Goal: Transaction & Acquisition: Purchase product/service

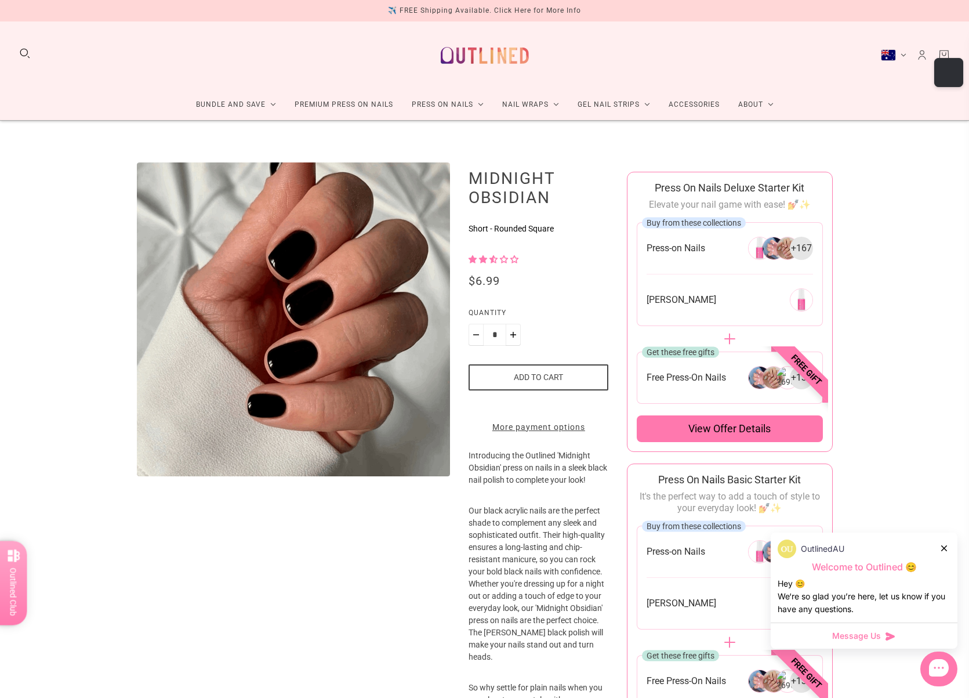
click at [945, 545] on icon at bounding box center [944, 548] width 6 height 6
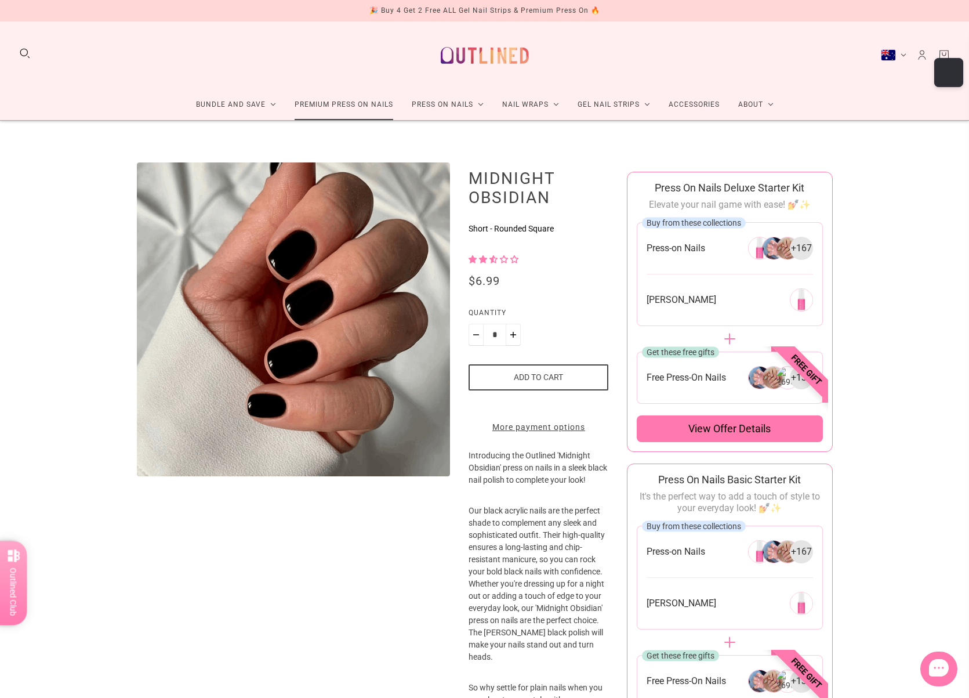
click at [353, 102] on link "Premium Press On Nails" at bounding box center [343, 104] width 117 height 31
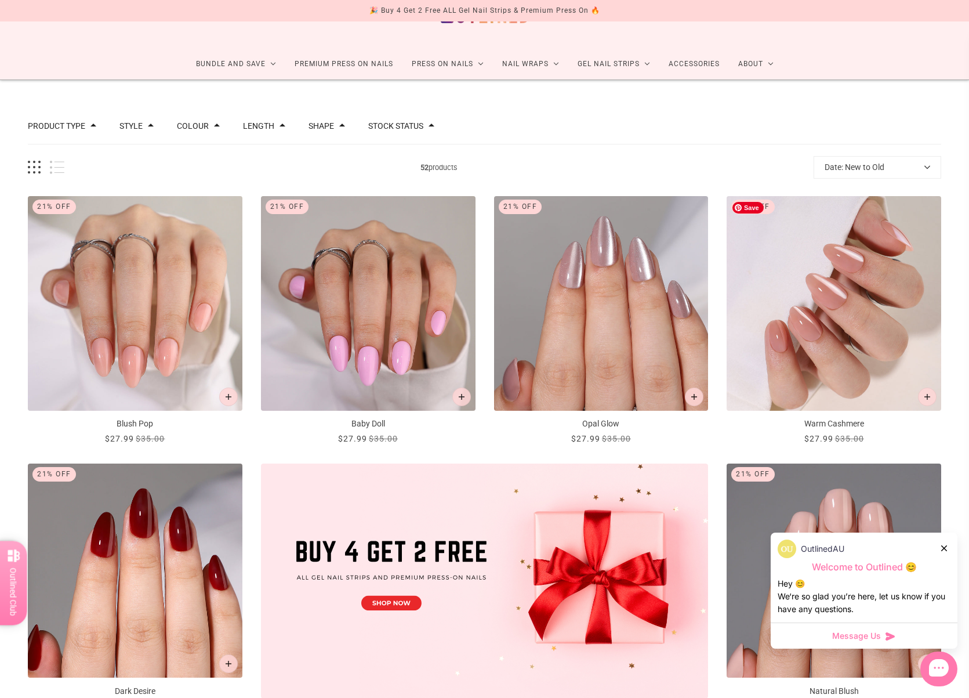
scroll to position [116, 0]
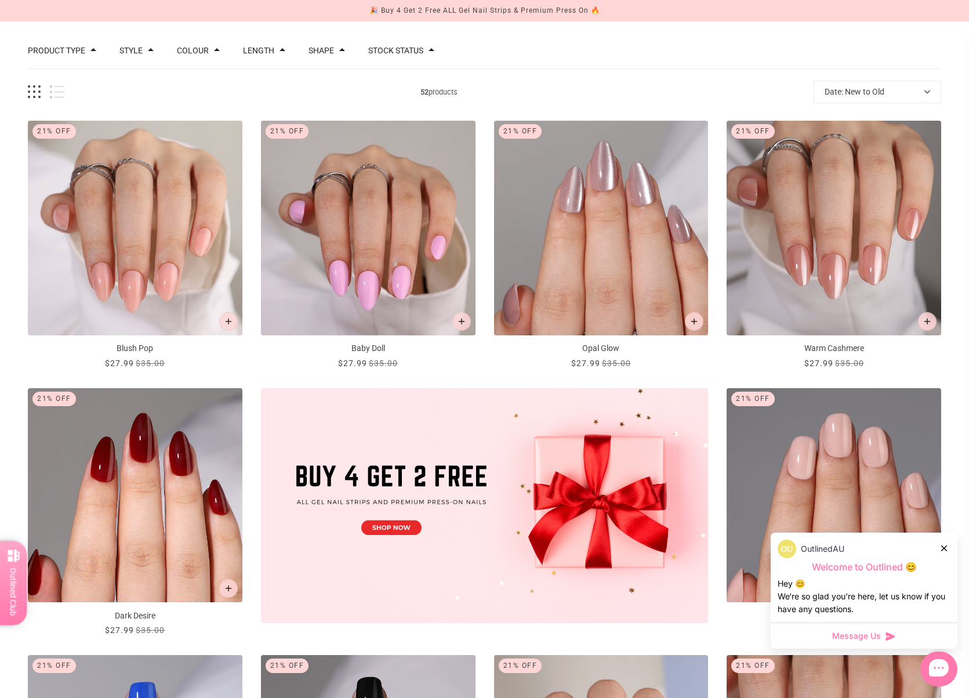
click at [945, 546] on icon at bounding box center [944, 548] width 6 height 6
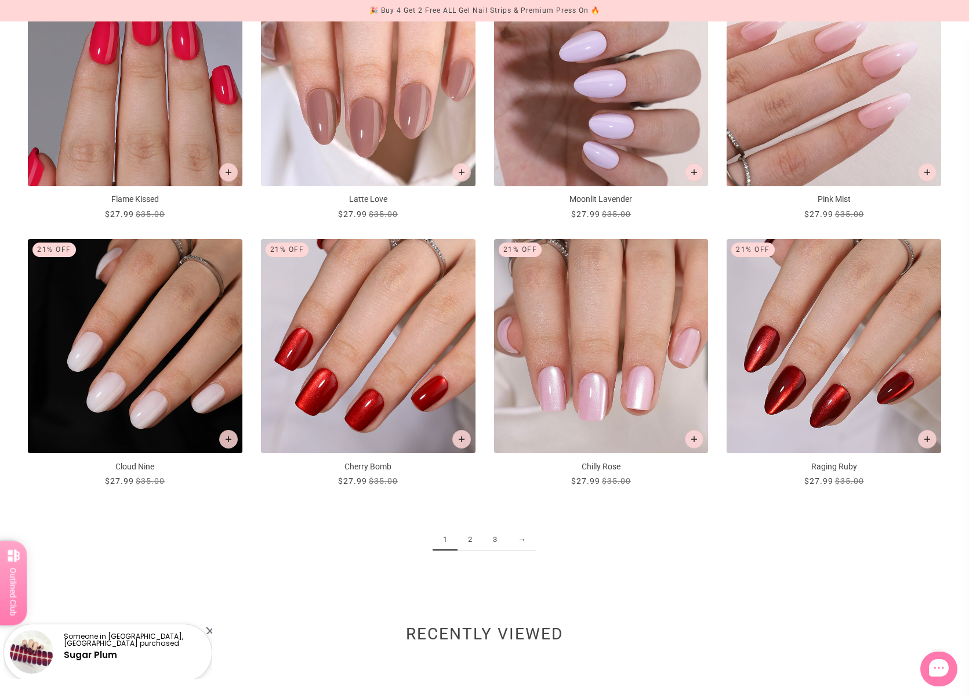
scroll to position [1392, 0]
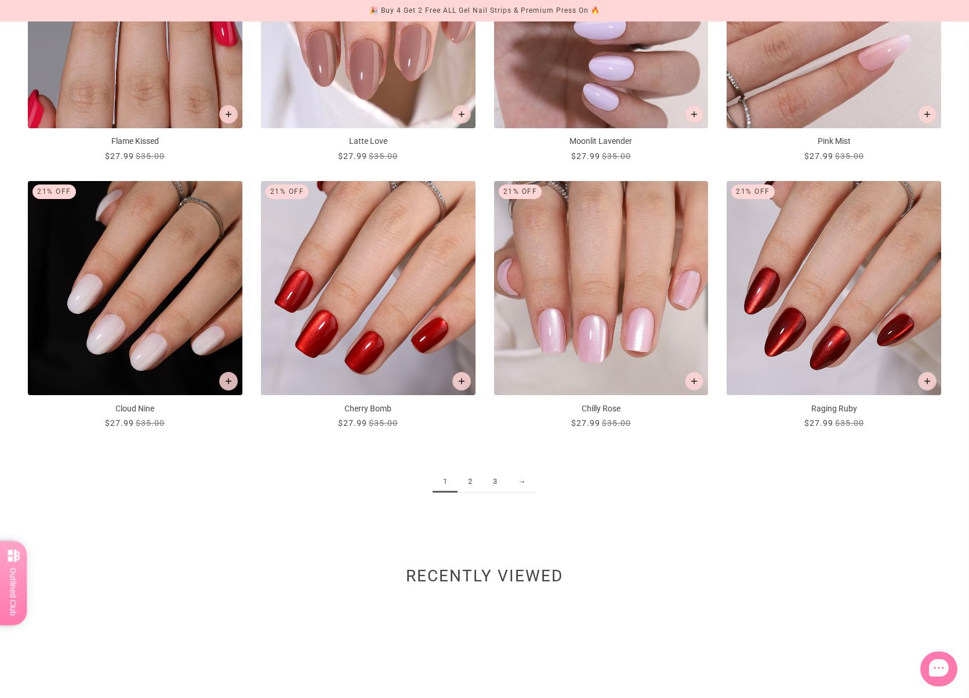
click at [471, 486] on link "2" at bounding box center [470, 481] width 25 height 21
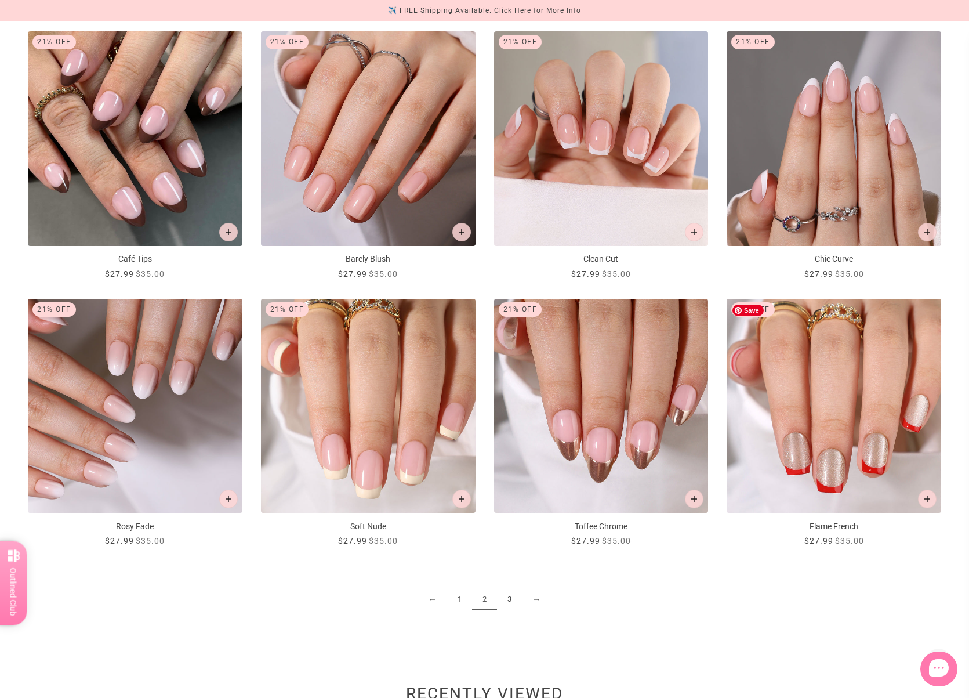
scroll to position [1450, 0]
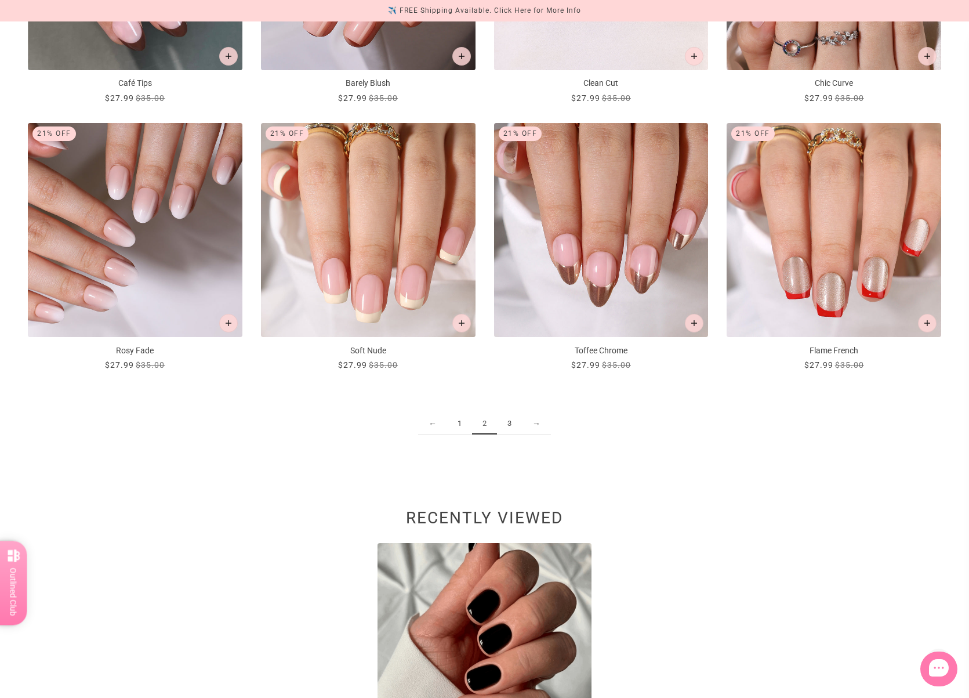
click at [509, 425] on link "3" at bounding box center [509, 423] width 25 height 21
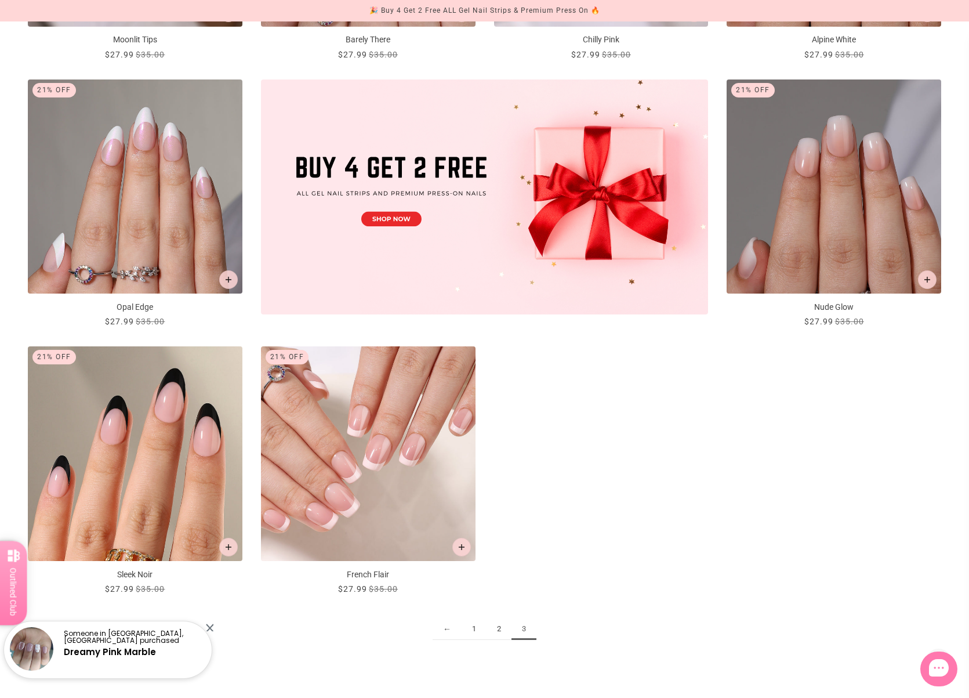
scroll to position [406, 0]
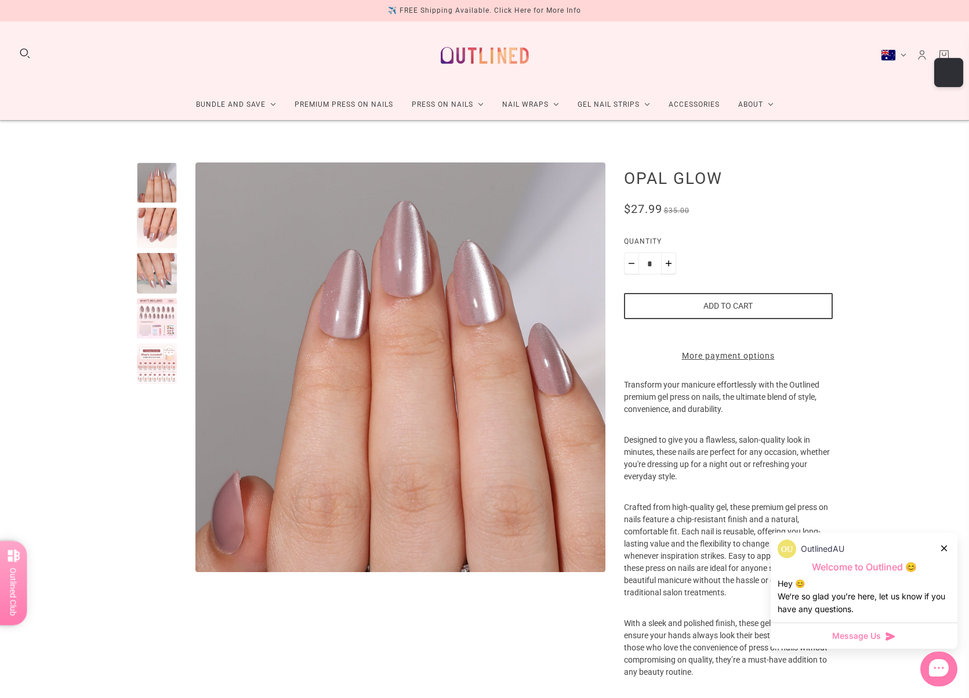
click at [157, 235] on div at bounding box center [157, 228] width 41 height 41
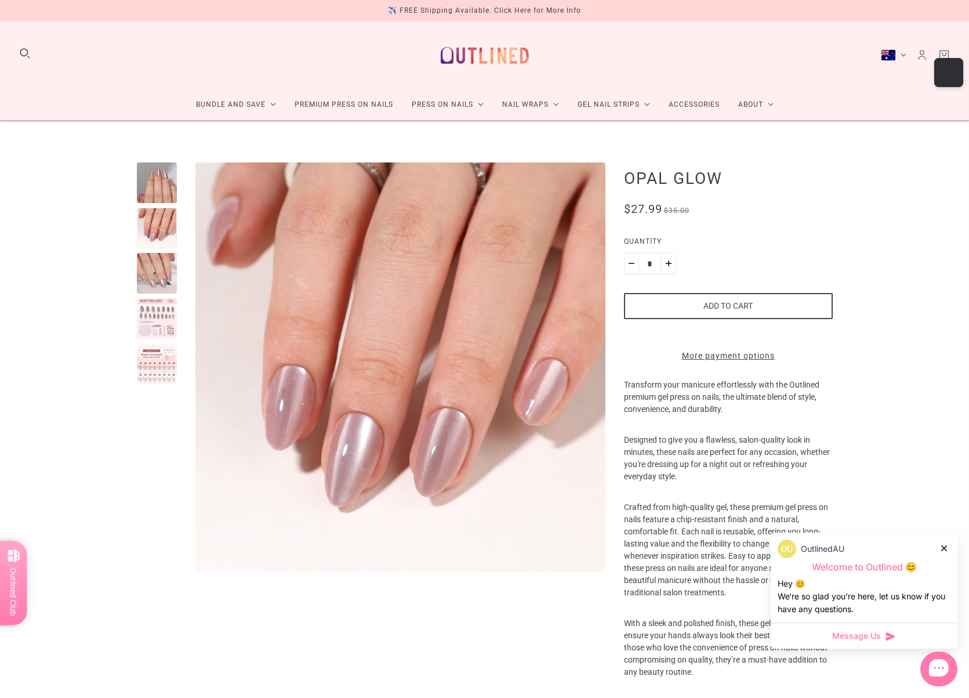
click at [157, 279] on div at bounding box center [157, 273] width 41 height 41
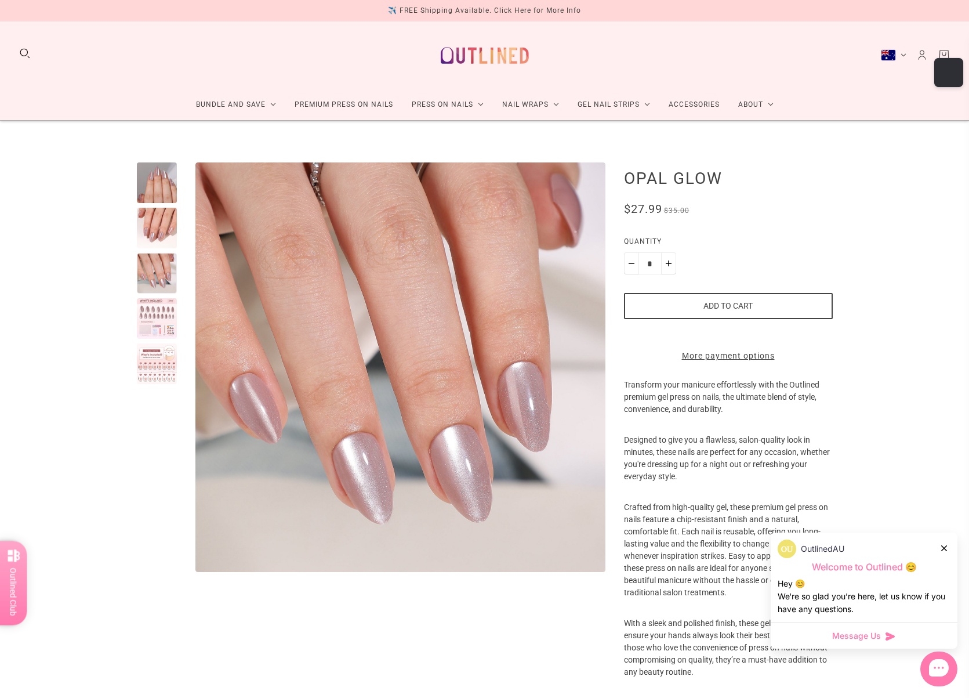
click at [166, 321] on div at bounding box center [157, 318] width 41 height 41
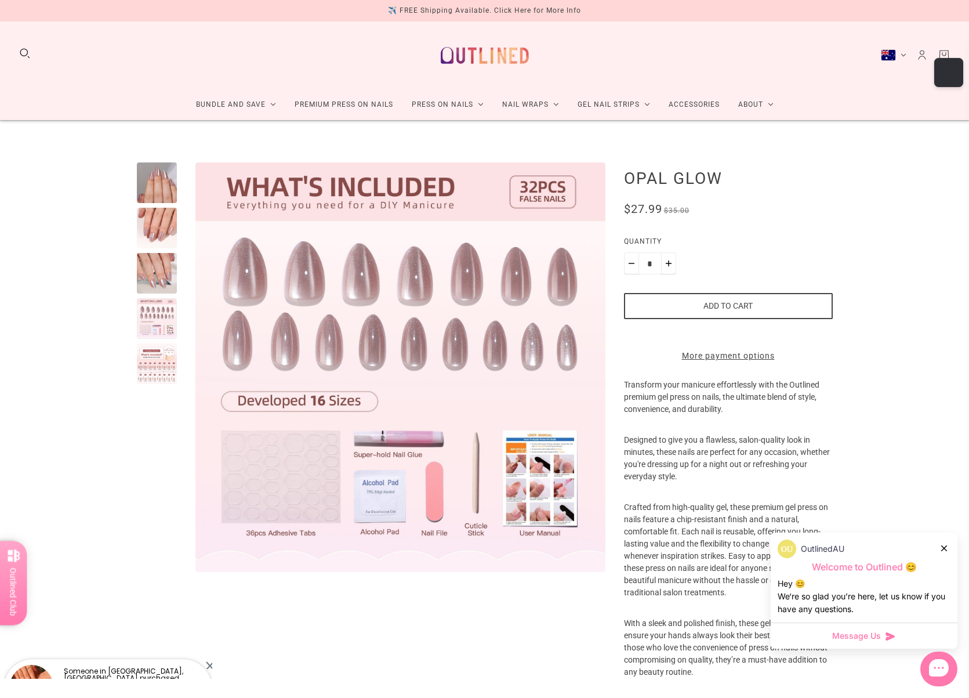
click at [151, 376] on div at bounding box center [157, 363] width 41 height 41
